Goal: Navigation & Orientation: Find specific page/section

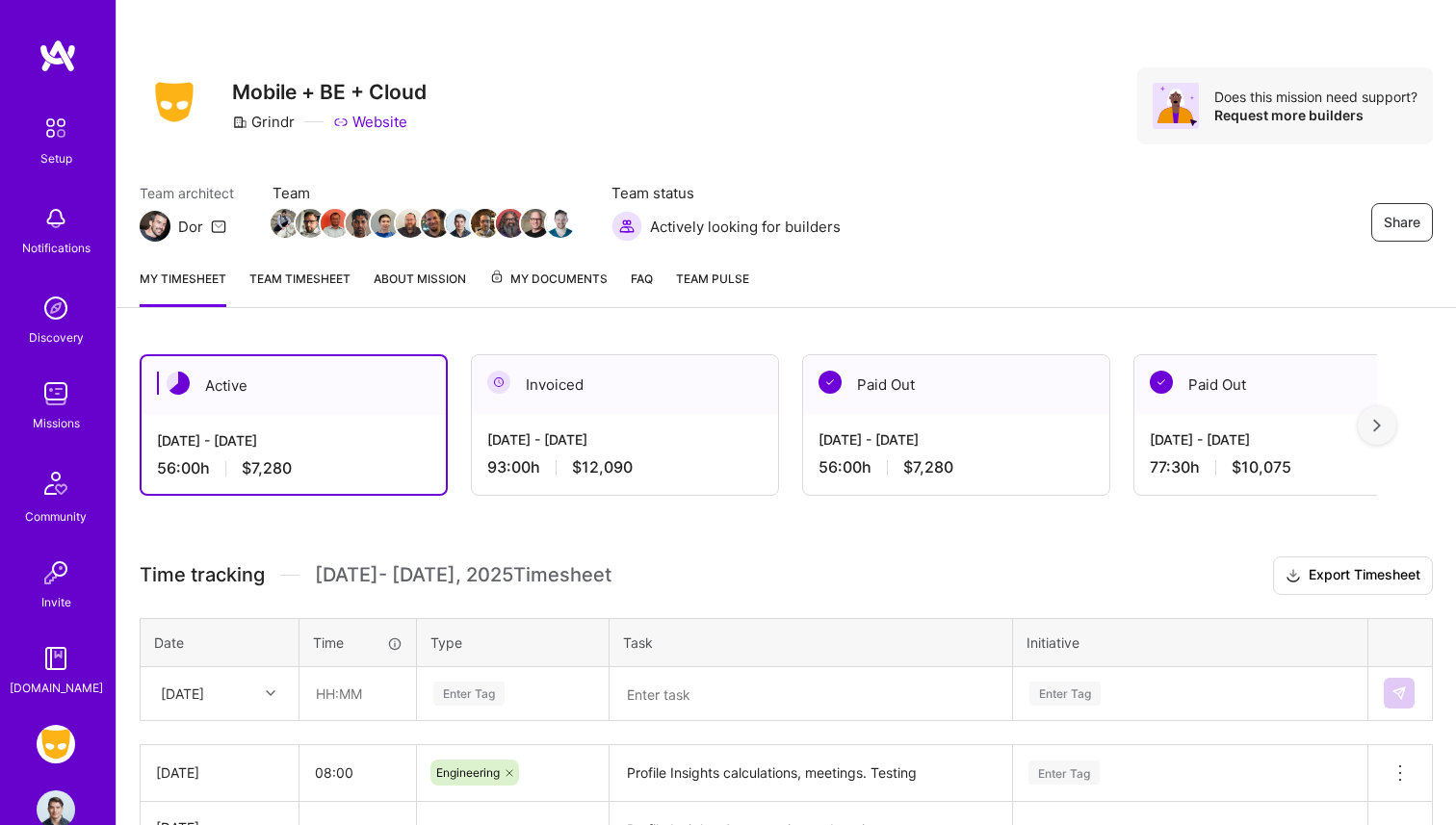
click at [64, 403] on img at bounding box center [55, 393] width 38 height 38
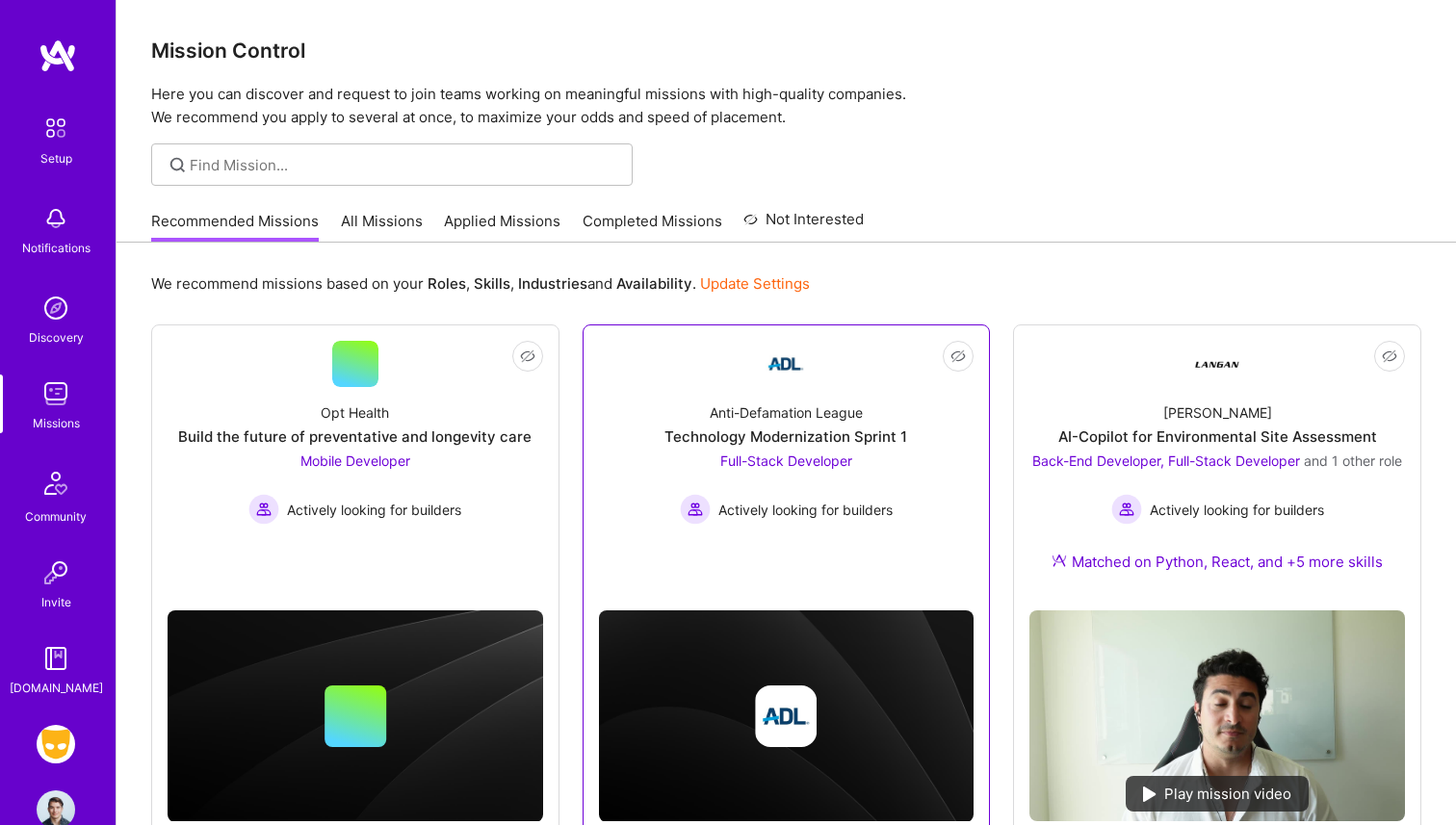
click at [786, 429] on div "Technology Modernization Sprint 1" at bounding box center [786, 436] width 243 height 20
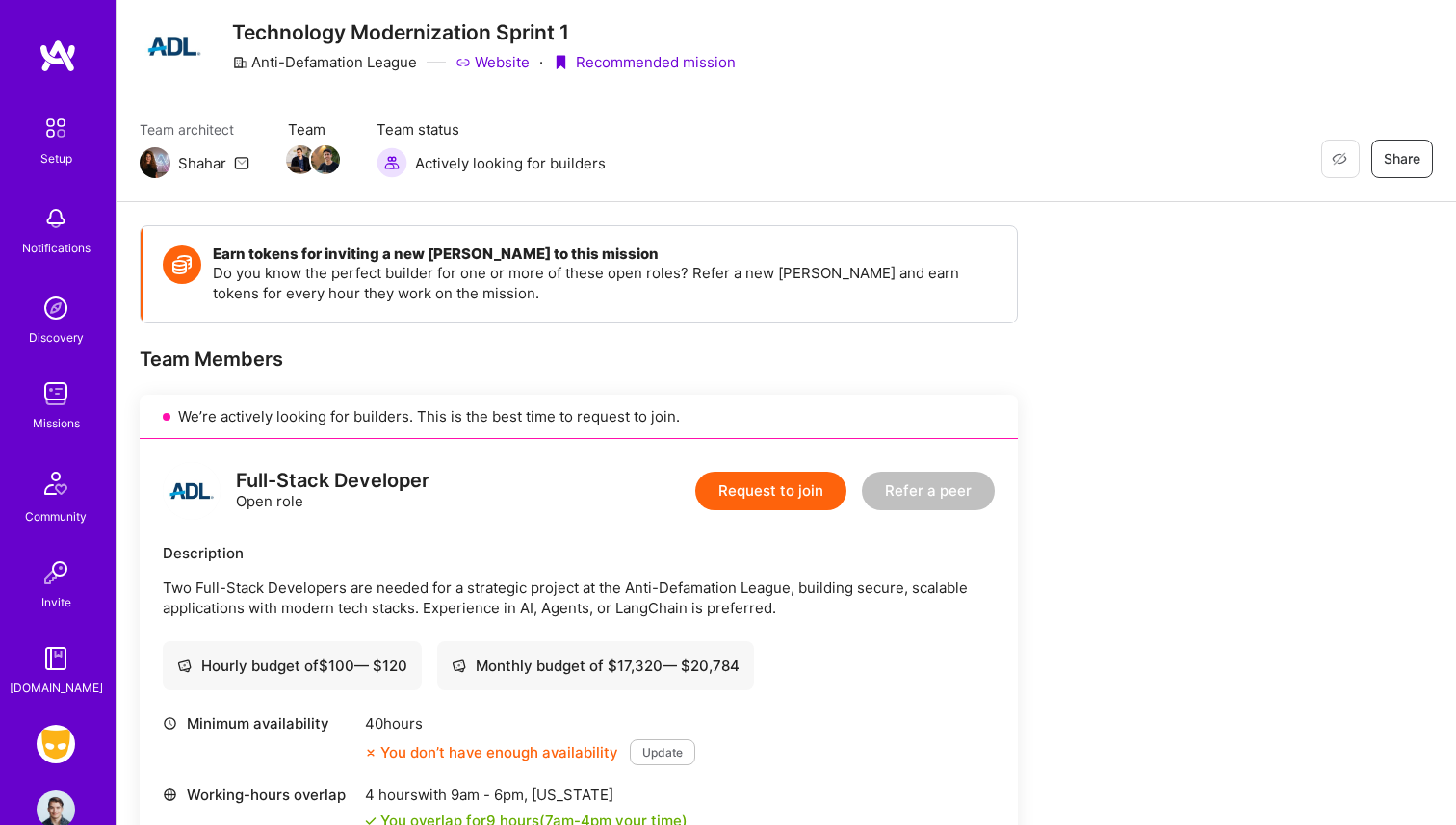
scroll to position [40, 0]
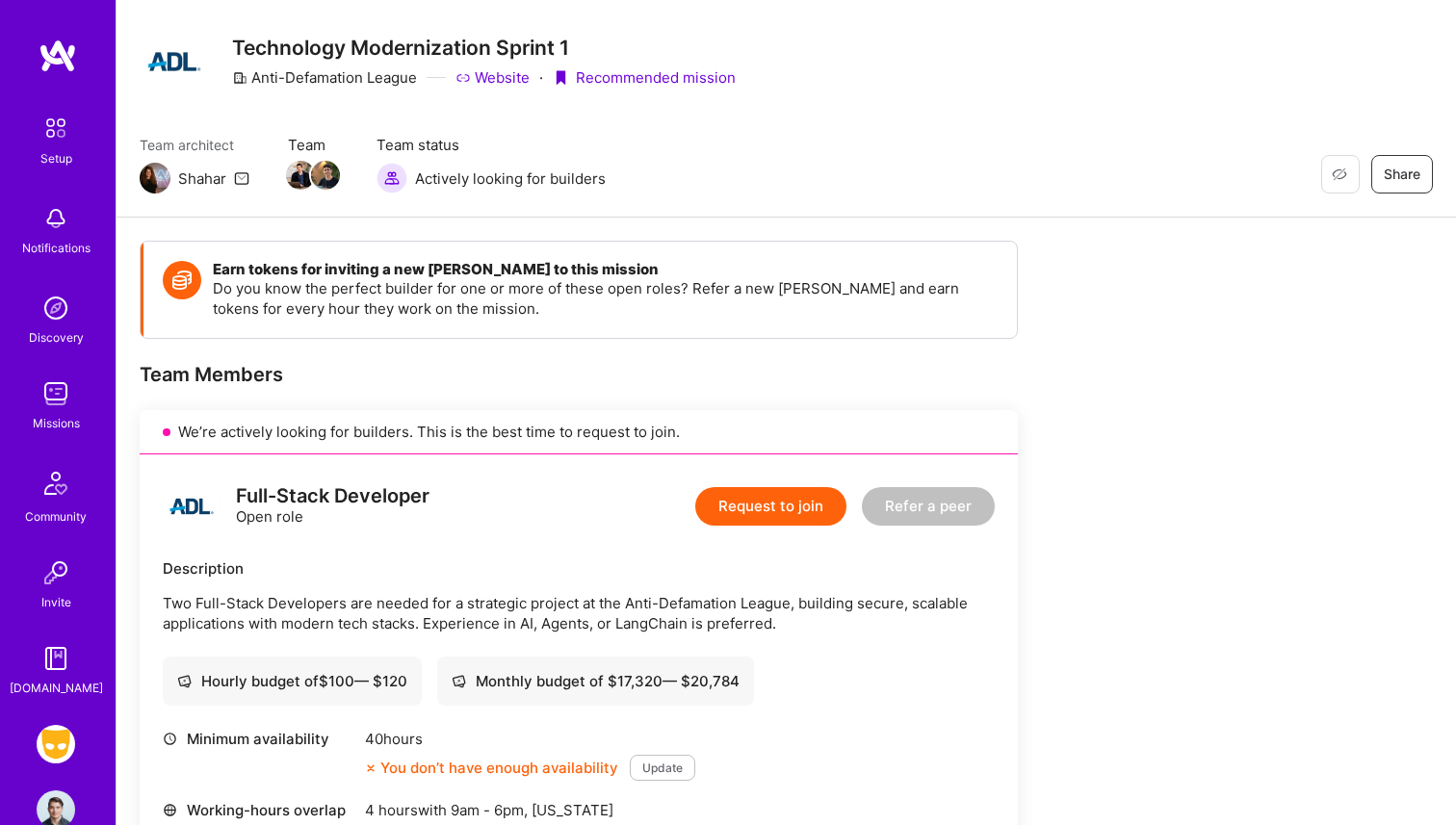
click at [58, 400] on img at bounding box center [55, 393] width 38 height 38
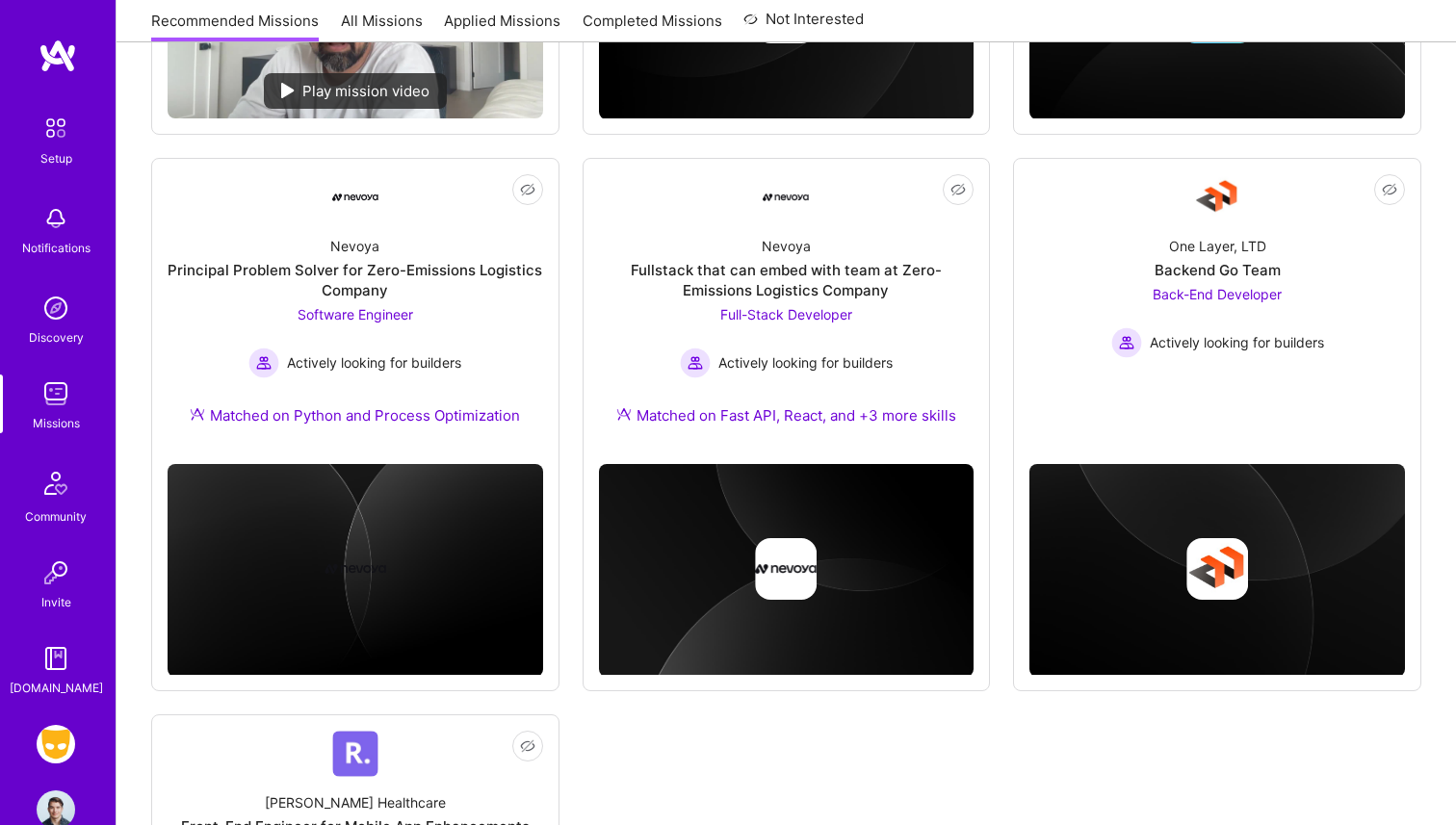
scroll to position [1256, 0]
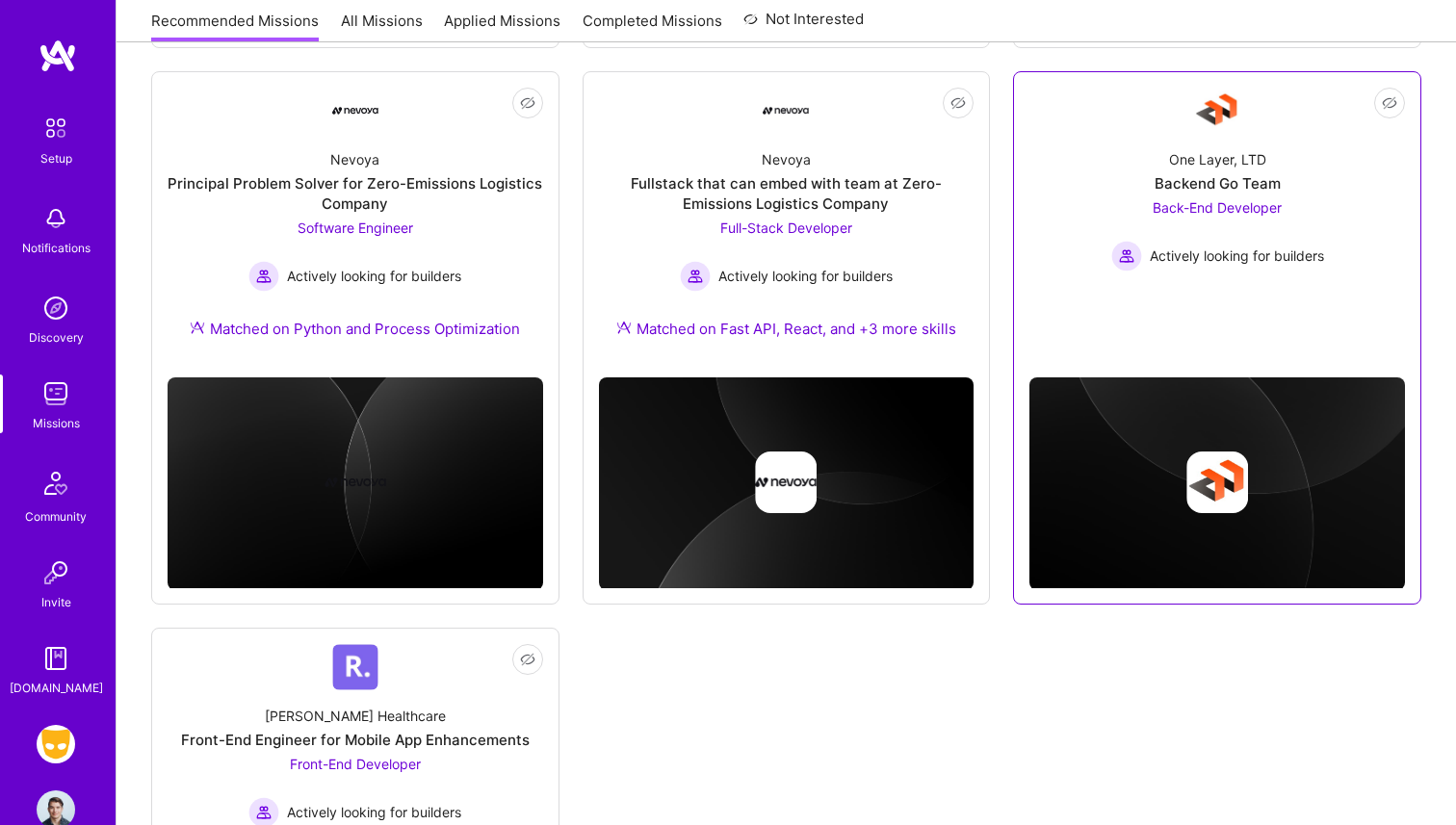
click at [1179, 175] on div "Backend Go Team" at bounding box center [1217, 184] width 126 height 20
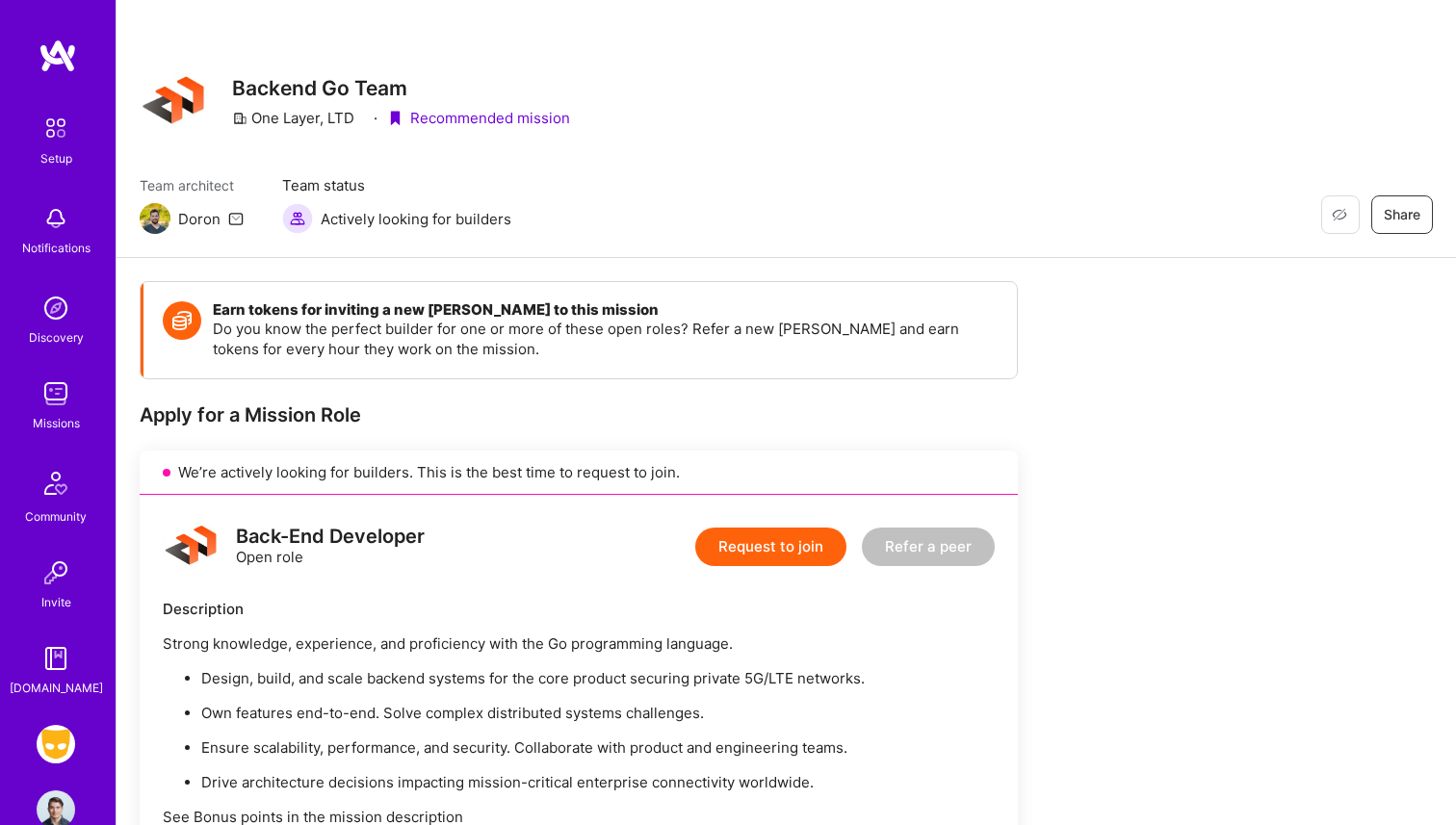
click at [62, 767] on div "Grindr: Mobile + BE + Cloud Profile" at bounding box center [57, 776] width 44 height 104
click at [62, 757] on img at bounding box center [55, 743] width 38 height 38
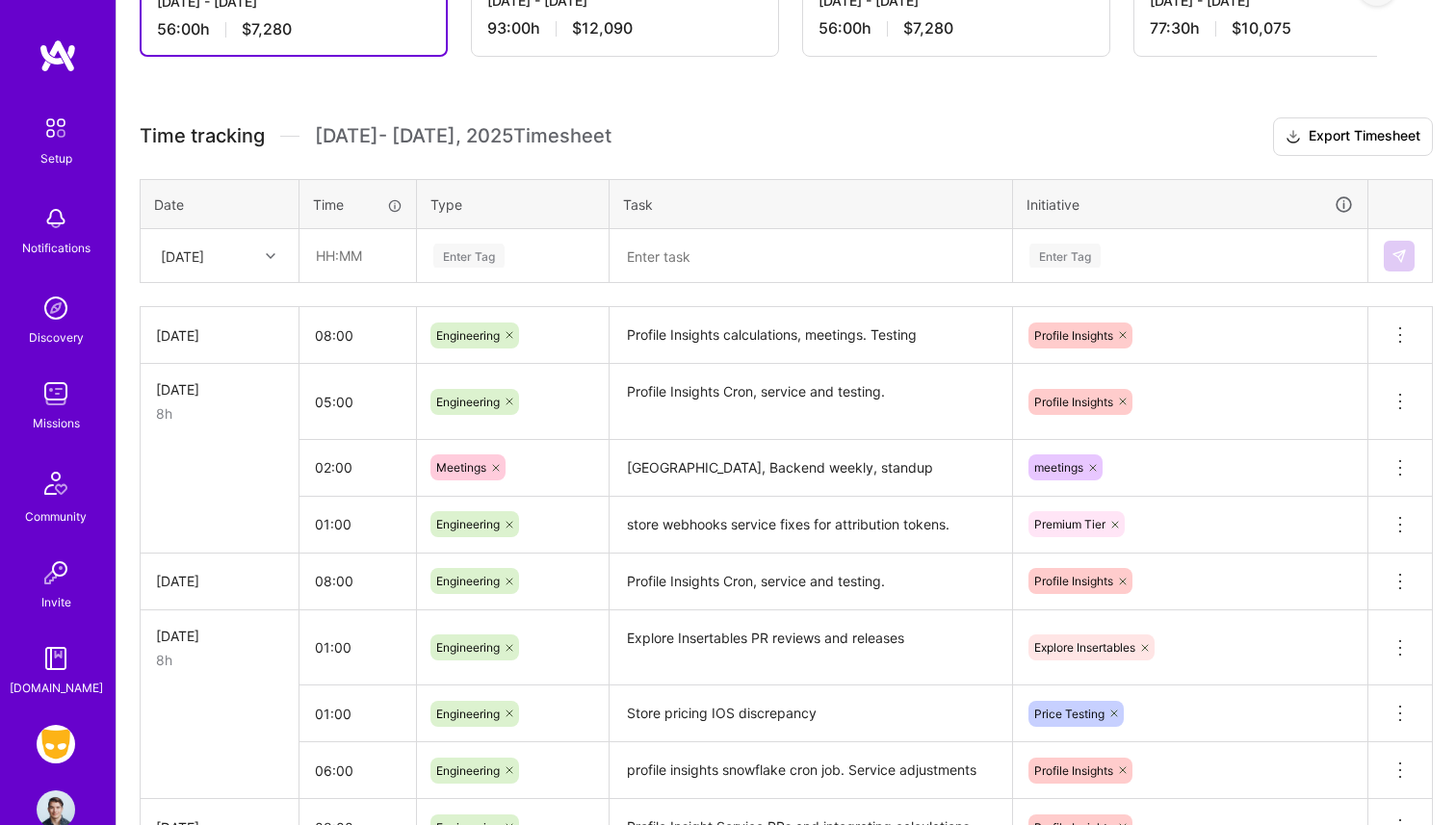
scroll to position [407, 0]
